Goal: Task Accomplishment & Management: Use online tool/utility

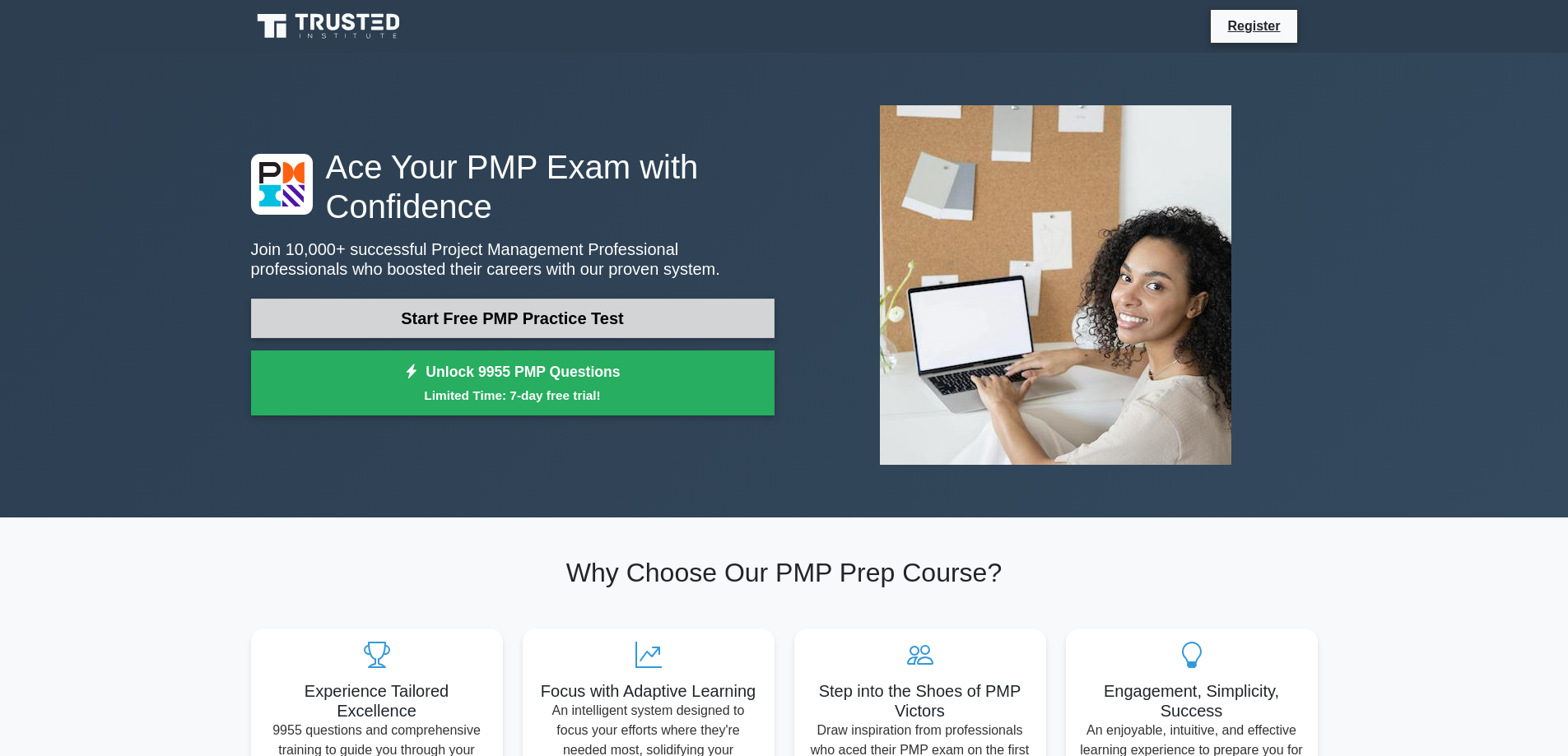
click at [669, 306] on link "Start Free PMP Practice Test" at bounding box center [512, 318] width 524 height 40
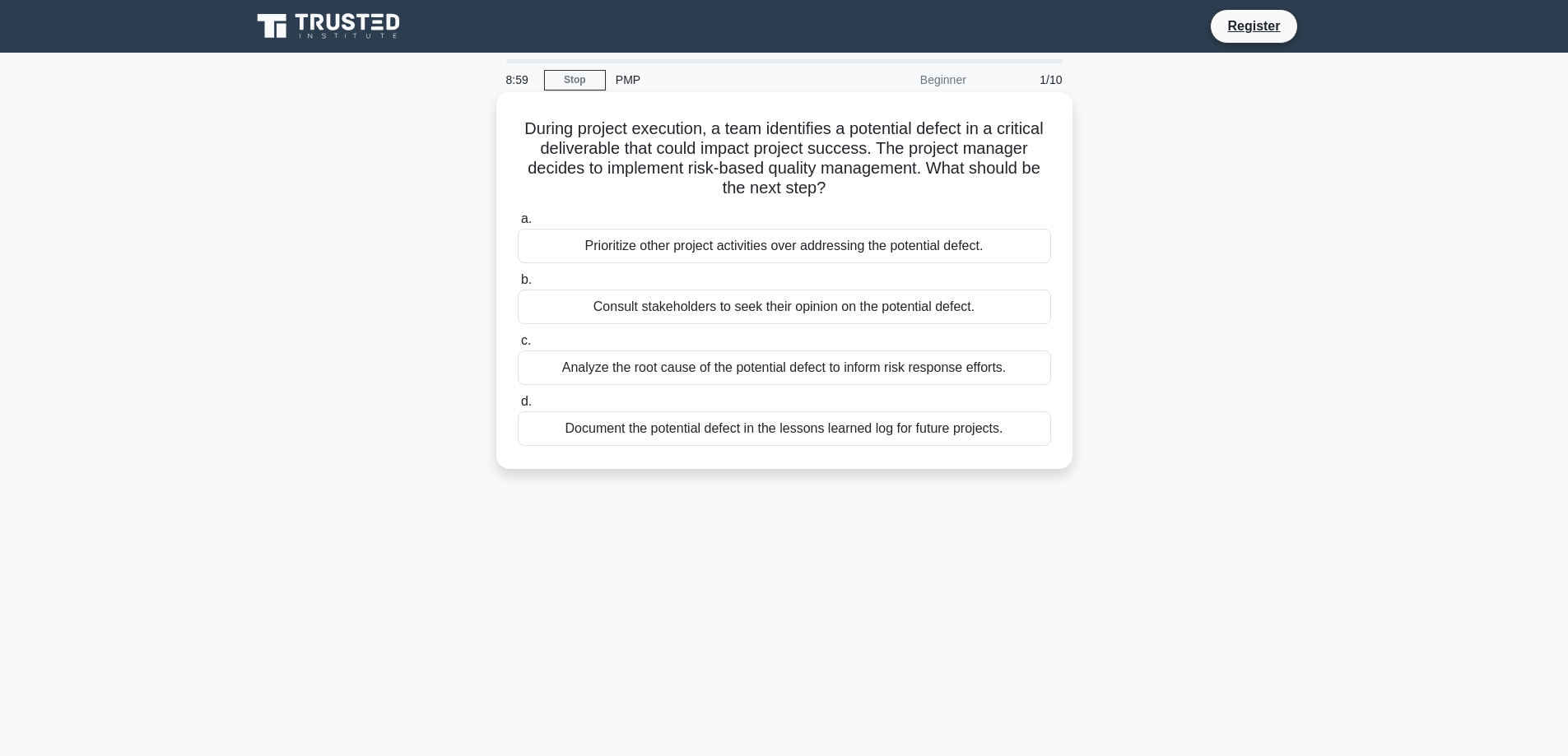
click at [854, 372] on div "Analyze the root cause of the potential defect to inform risk response efforts." at bounding box center [784, 368] width 534 height 35
click at [518, 346] on input "c. Analyze the root cause of the potential defect to inform risk response effor…" at bounding box center [518, 340] width 0 height 11
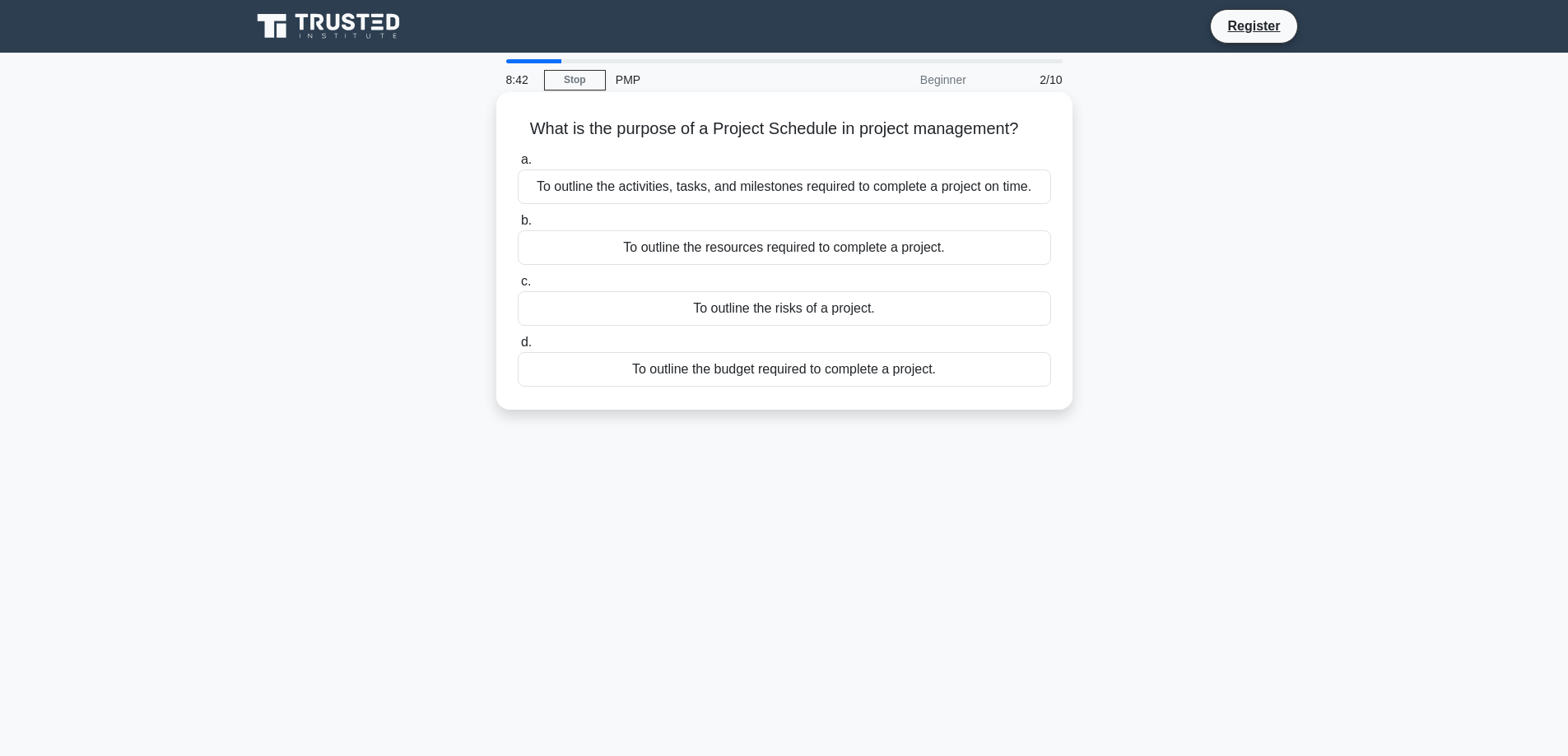
click at [754, 183] on div "To outline the activities, tasks, and milestones required to complete a project…" at bounding box center [784, 187] width 534 height 35
click at [518, 166] on input "a. To outline the activities, tasks, and milestones required to complete a proj…" at bounding box center [518, 160] width 0 height 11
